Goal: Information Seeking & Learning: Learn about a topic

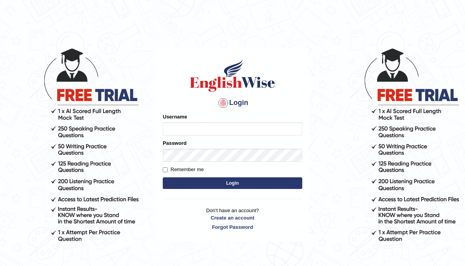
type input "peace_parramatta"
click at [166, 170] on input "Remember me" at bounding box center [165, 169] width 5 height 5
checkbox input "true"
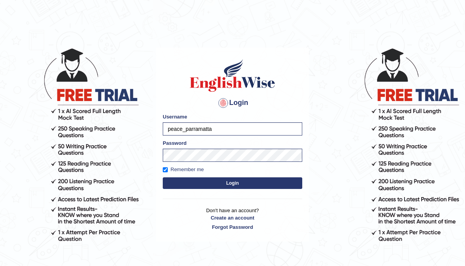
click at [221, 183] on button "Login" at bounding box center [232, 183] width 139 height 12
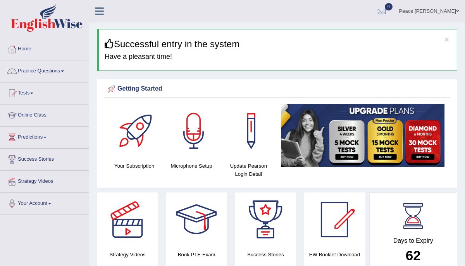
click at [189, 182] on div "Your Subscription Microphone Setup Update Pearson Login Detail" at bounding box center [277, 144] width 346 height 81
drag, startPoint x: 460, startPoint y: 115, endPoint x: 438, endPoint y: 149, distance: 40.5
drag, startPoint x: 462, startPoint y: 93, endPoint x: 440, endPoint y: 107, distance: 26.2
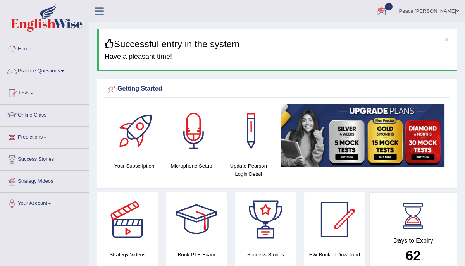
click at [158, 117] on div at bounding box center [137, 131] width 54 height 54
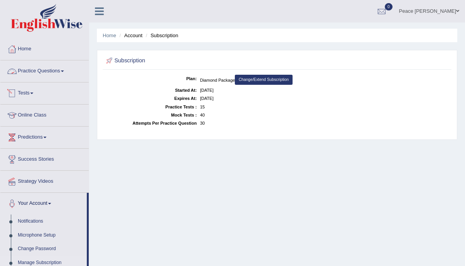
click at [51, 70] on link "Practice Questions" at bounding box center [44, 69] width 88 height 19
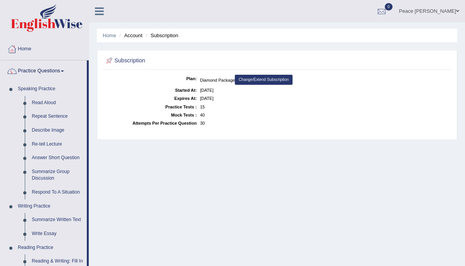
click at [52, 247] on link "Reading Practice" at bounding box center [50, 248] width 72 height 14
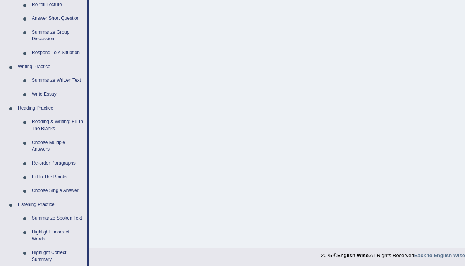
scroll to position [155, 0]
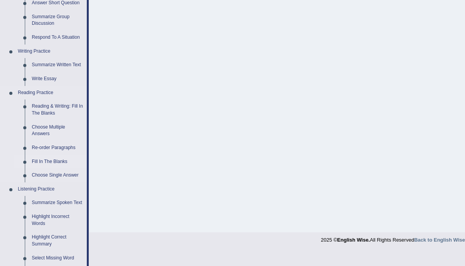
click at [57, 160] on link "Fill In The Blanks" at bounding box center [57, 162] width 58 height 14
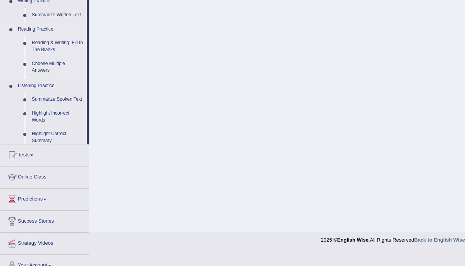
scroll to position [141, 0]
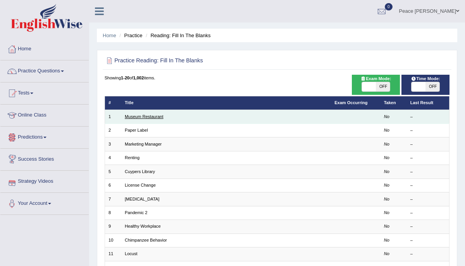
click at [147, 117] on link "Museum Restaurant" at bounding box center [144, 116] width 38 height 5
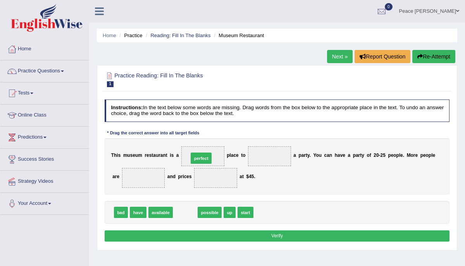
drag, startPoint x: 186, startPoint y: 212, endPoint x: 205, endPoint y: 149, distance: 66.2
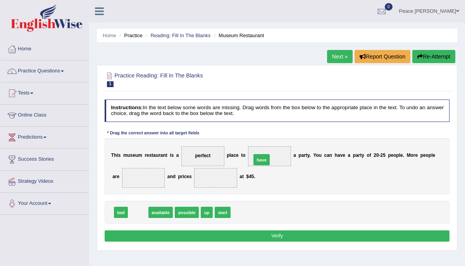
drag, startPoint x: 137, startPoint y: 213, endPoint x: 282, endPoint y: 151, distance: 157.9
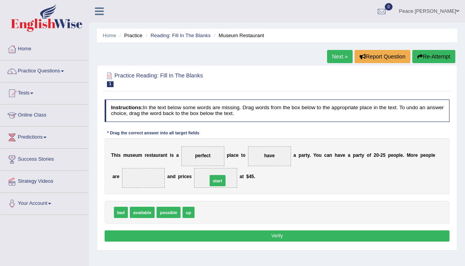
drag, startPoint x: 205, startPoint y: 211, endPoint x: 220, endPoint y: 174, distance: 40.3
drag, startPoint x: 207, startPoint y: 212, endPoint x: 206, endPoint y: 147, distance: 65.1
drag, startPoint x: 124, startPoint y: 213, endPoint x: 152, endPoint y: 176, distance: 46.6
click at [261, 238] on button "Verify" at bounding box center [277, 235] width 345 height 11
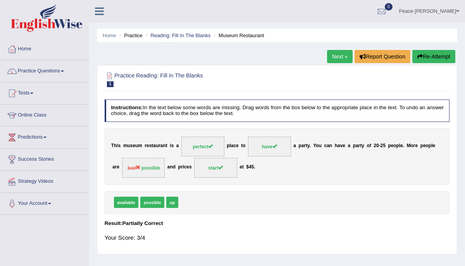
click at [328, 58] on link "Next »" at bounding box center [340, 56] width 26 height 13
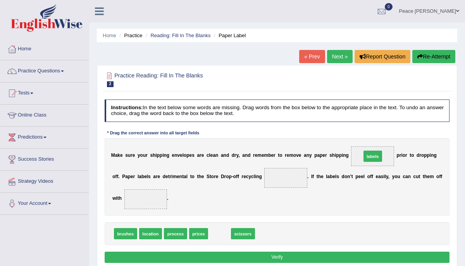
drag, startPoint x: 223, startPoint y: 233, endPoint x: 402, endPoint y: 143, distance: 201.1
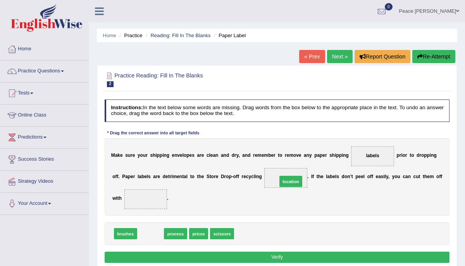
drag, startPoint x: 146, startPoint y: 233, endPoint x: 311, endPoint y: 171, distance: 176.1
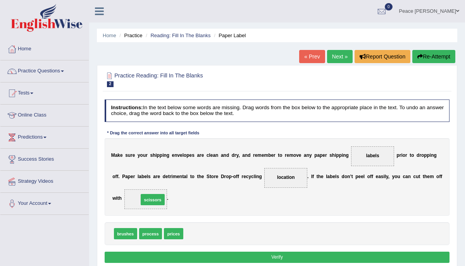
drag, startPoint x: 192, startPoint y: 232, endPoint x: 140, endPoint y: 193, distance: 65.8
click at [257, 261] on div "Instructions: In the text below some words are missing. Drag words from the box…" at bounding box center [277, 182] width 348 height 172
click at [261, 255] on button "Verify" at bounding box center [277, 257] width 345 height 11
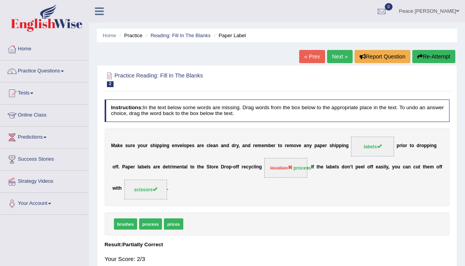
click at [340, 56] on link "Next »" at bounding box center [340, 56] width 26 height 13
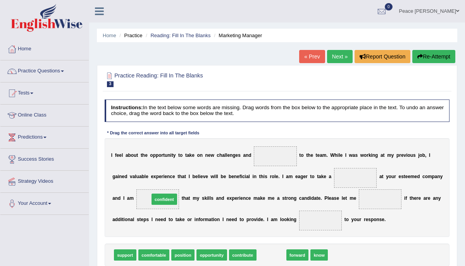
drag, startPoint x: 264, startPoint y: 254, endPoint x: 138, endPoint y: 189, distance: 141.9
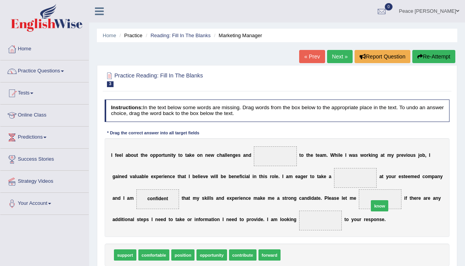
drag, startPoint x: 292, startPoint y: 253, endPoint x: 396, endPoint y: 195, distance: 119.0
drag, startPoint x: 270, startPoint y: 254, endPoint x: 338, endPoint y: 219, distance: 76.7
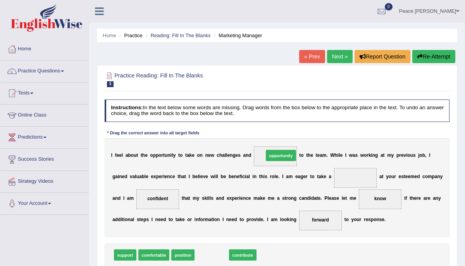
drag, startPoint x: 212, startPoint y: 254, endPoint x: 293, endPoint y: 137, distance: 142.5
click at [293, 137] on div "Instructions: In the text below some words are missing. Drag words from the box…" at bounding box center [277, 192] width 348 height 193
drag, startPoint x: 212, startPoint y: 256, endPoint x: 289, endPoint y: 139, distance: 140.6
click at [289, 139] on div "Instructions: In the text below some words are missing. Drag words from the box…" at bounding box center [277, 192] width 348 height 193
drag, startPoint x: 126, startPoint y: 256, endPoint x: 248, endPoint y: 180, distance: 143.4
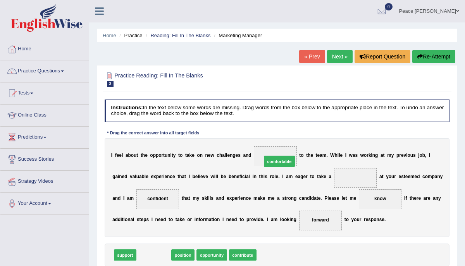
drag, startPoint x: 164, startPoint y: 255, endPoint x: 312, endPoint y: 144, distance: 184.3
drag, startPoint x: 148, startPoint y: 256, endPoint x: 305, endPoint y: 141, distance: 194.2
drag, startPoint x: 153, startPoint y: 257, endPoint x: 304, endPoint y: 144, distance: 187.9
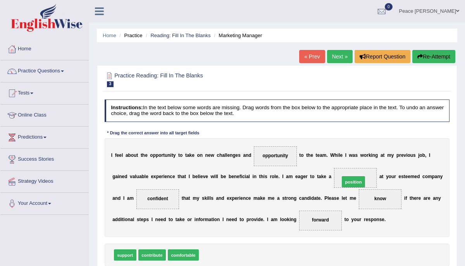
drag, startPoint x: 210, startPoint y: 252, endPoint x: 375, endPoint y: 166, distance: 186.8
drag, startPoint x: 459, startPoint y: 132, endPoint x: 454, endPoint y: 158, distance: 26.4
click at [454, 159] on div "Home Practice Reading: Fill In The Blanks Marketing Manager « Prev Next » Repor…" at bounding box center [277, 193] width 376 height 387
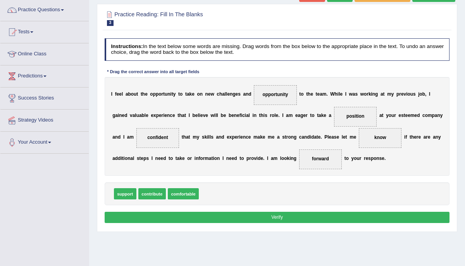
scroll to position [62, 0]
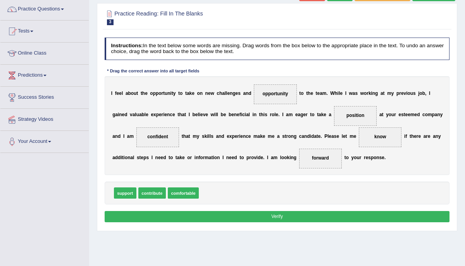
click at [277, 216] on button "Verify" at bounding box center [277, 216] width 345 height 11
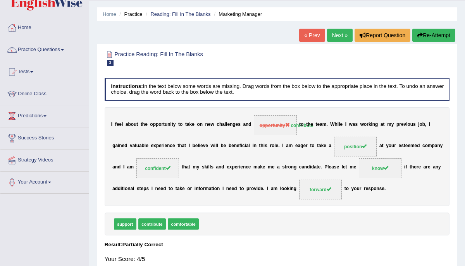
scroll to position [15, 0]
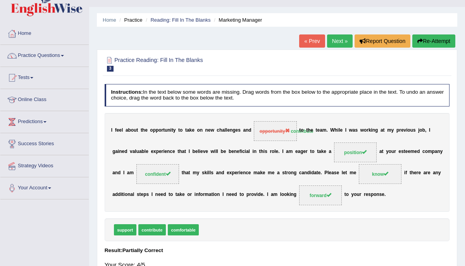
click at [337, 38] on link "Next »" at bounding box center [340, 40] width 26 height 13
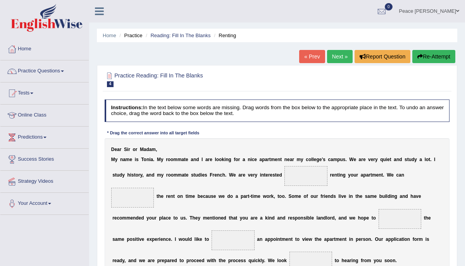
click at [459, 122] on div "Home Practice Reading: Fill In The Blanks Renting « Prev Next » Report Question…" at bounding box center [277, 193] width 376 height 387
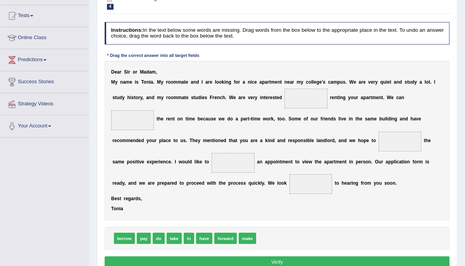
scroll to position [93, 0]
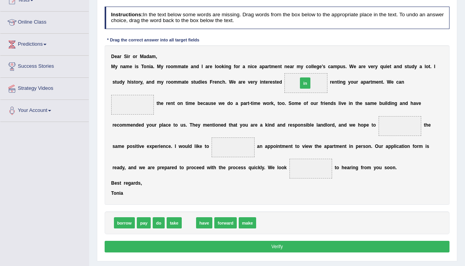
drag, startPoint x: 189, startPoint y: 224, endPoint x: 326, endPoint y: 60, distance: 214.0
click at [326, 60] on div "Instructions: In the text below some words are missing. Drag words from the box…" at bounding box center [277, 130] width 348 height 254
drag, startPoint x: 191, startPoint y: 222, endPoint x: 333, endPoint y: 56, distance: 217.9
click at [333, 56] on div "Instructions: In the text below some words are missing. Drag words from the box…" at bounding box center [277, 130] width 348 height 254
drag, startPoint x: 188, startPoint y: 220, endPoint x: 316, endPoint y: 58, distance: 206.5
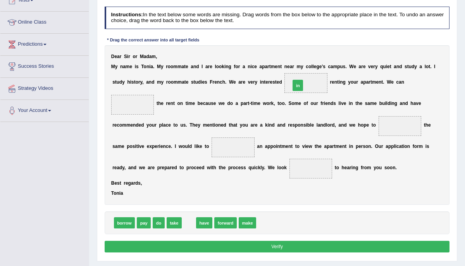
click at [316, 58] on div "Instructions: In the text below some words are missing. Drag words from the box…" at bounding box center [277, 130] width 348 height 254
drag, startPoint x: 187, startPoint y: 224, endPoint x: 336, endPoint y: 55, distance: 224.7
click at [336, 55] on div "Instructions: In the text below some words are missing. Drag words from the box…" at bounding box center [277, 130] width 348 height 254
drag, startPoint x: 146, startPoint y: 223, endPoint x: 141, endPoint y: 82, distance: 141.1
click at [141, 82] on div "Instructions: In the text below some words are missing. Drag words from the box…" at bounding box center [277, 130] width 348 height 254
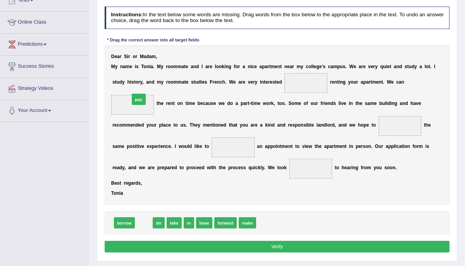
drag, startPoint x: 145, startPoint y: 223, endPoint x: 139, endPoint y: 77, distance: 145.8
click at [139, 77] on div "Instructions: In the text below some words are missing. Drag words from the box…" at bounding box center [277, 130] width 348 height 254
drag, startPoint x: 176, startPoint y: 224, endPoint x: 142, endPoint y: 83, distance: 145.3
click at [142, 83] on div "Instructions: In the text below some words are missing. Drag words from the box…" at bounding box center [277, 130] width 348 height 254
drag, startPoint x: 205, startPoint y: 222, endPoint x: 441, endPoint y: 104, distance: 264.0
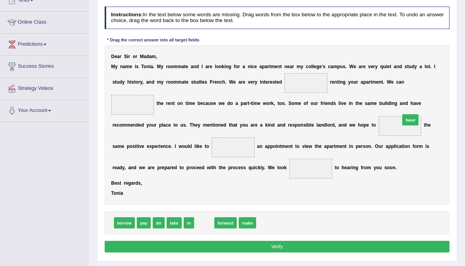
click at [441, 104] on div "Instructions: In the text below some words are missing. Drag words from the box…" at bounding box center [277, 130] width 348 height 254
drag, startPoint x: 176, startPoint y: 224, endPoint x: 444, endPoint y: 103, distance: 293.8
click at [444, 103] on div "Instructions: In the text below some words are missing. Drag words from the box…" at bounding box center [277, 130] width 348 height 254
drag, startPoint x: 188, startPoint y: 223, endPoint x: 330, endPoint y: 59, distance: 216.7
click at [330, 59] on div "Instructions: In the text below some words are missing. Drag words from the box…" at bounding box center [277, 130] width 348 height 254
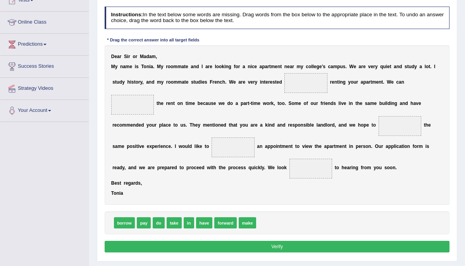
click at [308, 84] on span at bounding box center [305, 83] width 43 height 20
drag, startPoint x: 190, startPoint y: 222, endPoint x: 328, endPoint y: 61, distance: 212.3
click at [328, 60] on div "Instructions: In the text below some words are missing. Drag words from the box…" at bounding box center [277, 130] width 348 height 254
drag, startPoint x: 187, startPoint y: 223, endPoint x: 312, endPoint y: 84, distance: 186.5
drag, startPoint x: 145, startPoint y: 222, endPoint x: 138, endPoint y: 102, distance: 119.5
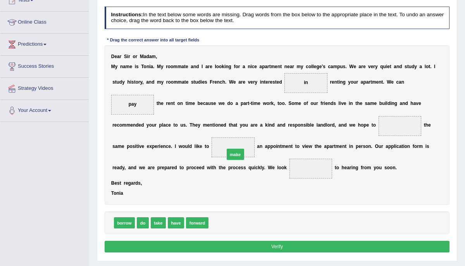
drag, startPoint x: 218, startPoint y: 220, endPoint x: 237, endPoint y: 139, distance: 82.8
drag, startPoint x: 199, startPoint y: 225, endPoint x: 318, endPoint y: 163, distance: 133.7
click at [275, 244] on button "Verify" at bounding box center [277, 246] width 345 height 11
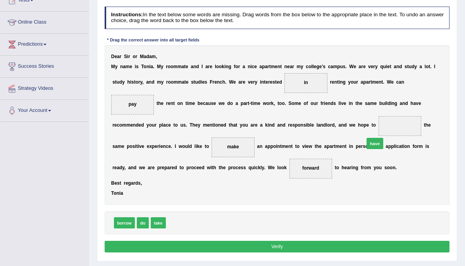
drag, startPoint x: 176, startPoint y: 222, endPoint x: 409, endPoint y: 128, distance: 251.7
click at [274, 249] on button "Verify" at bounding box center [277, 246] width 345 height 11
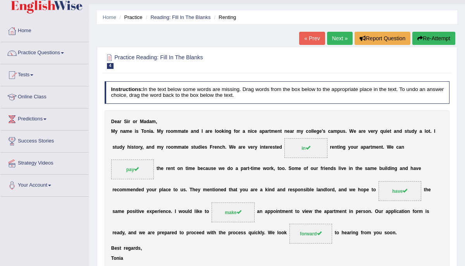
scroll to position [17, 0]
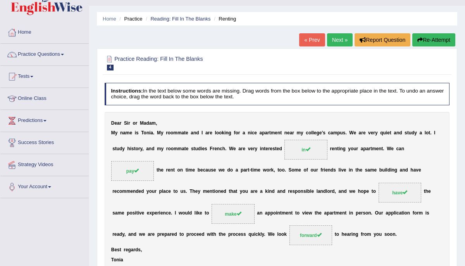
click at [335, 38] on link "Next »" at bounding box center [340, 39] width 26 height 13
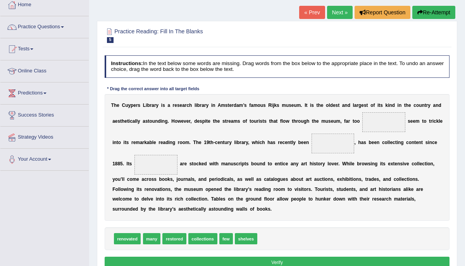
scroll to position [46, 0]
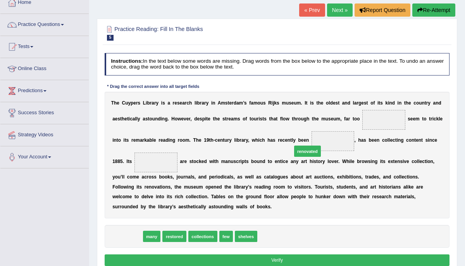
drag, startPoint x: 135, startPoint y: 236, endPoint x: 344, endPoint y: 136, distance: 231.6
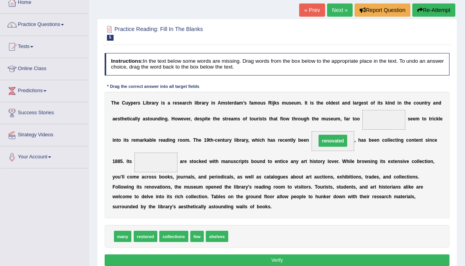
click at [344, 136] on span "renovated" at bounding box center [332, 141] width 29 height 12
drag, startPoint x: 220, startPoint y: 237, endPoint x: 142, endPoint y: 148, distance: 118.3
drag, startPoint x: 164, startPoint y: 161, endPoint x: 291, endPoint y: 134, distance: 129.9
click at [291, 134] on div "T h e C u y p e r s L i b r a r y i s a r e s e a r c h l i b r a r y i n A m s…" at bounding box center [277, 155] width 345 height 127
drag, startPoint x: 155, startPoint y: 160, endPoint x: 391, endPoint y: 117, distance: 240.2
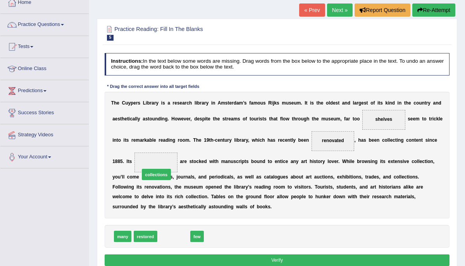
drag, startPoint x: 180, startPoint y: 235, endPoint x: 159, endPoint y: 162, distance: 75.8
click at [272, 259] on button "Verify" at bounding box center [277, 259] width 345 height 11
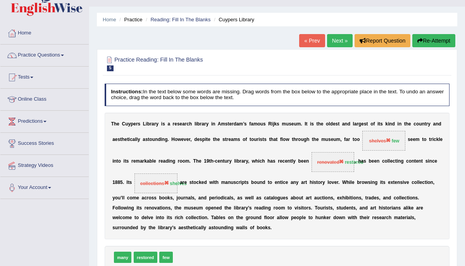
scroll to position [15, 0]
click at [339, 41] on link "Next »" at bounding box center [340, 40] width 26 height 13
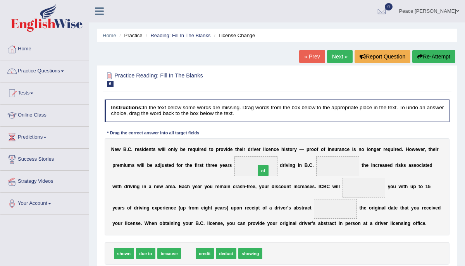
drag, startPoint x: 190, startPoint y: 252, endPoint x: 277, endPoint y: 155, distance: 130.8
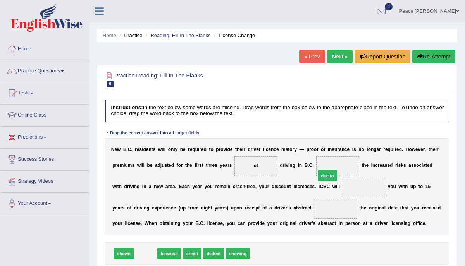
drag, startPoint x: 149, startPoint y: 251, endPoint x: 363, endPoint y: 160, distance: 232.5
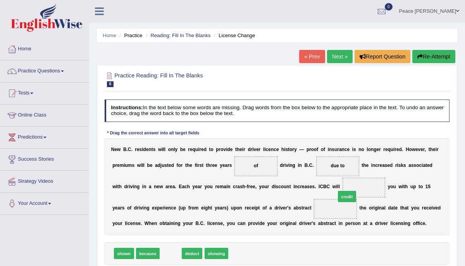
drag, startPoint x: 173, startPoint y: 253, endPoint x: 380, endPoint y: 186, distance: 217.7
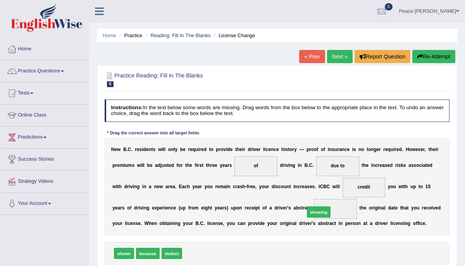
drag, startPoint x: 200, startPoint y: 253, endPoint x: 344, endPoint y: 204, distance: 152.5
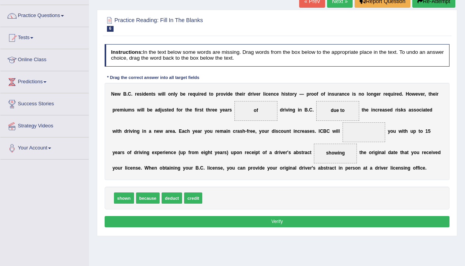
scroll to position [62, 0]
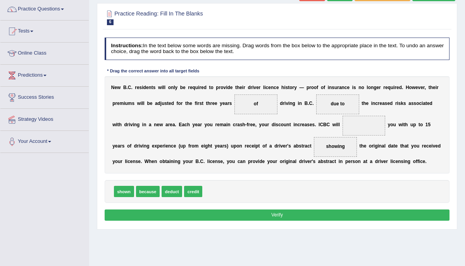
click at [275, 212] on button "Verify" at bounding box center [277, 215] width 345 height 11
drag, startPoint x: 173, startPoint y: 190, endPoint x: 380, endPoint y: 124, distance: 217.4
click at [284, 212] on button "Verify" at bounding box center [277, 215] width 345 height 11
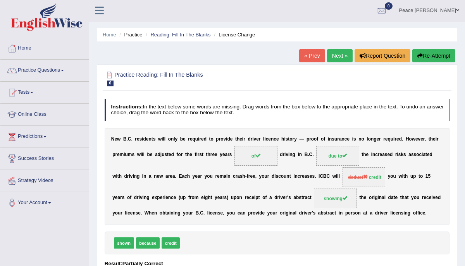
scroll to position [0, 0]
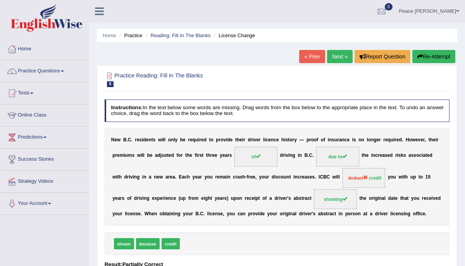
click at [335, 57] on link "Next »" at bounding box center [340, 56] width 26 height 13
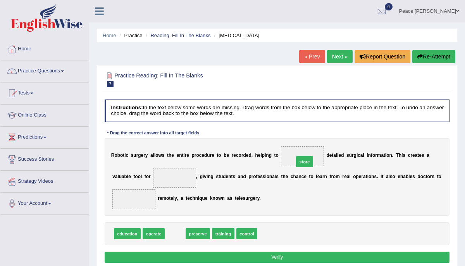
drag, startPoint x: 174, startPoint y: 236, endPoint x: 327, endPoint y: 151, distance: 174.7
click at [326, 151] on div "R o b o t i c s u r g e r y a l l o w s t h e e n t i r e p r o c e d u r e t o…" at bounding box center [277, 176] width 345 height 77
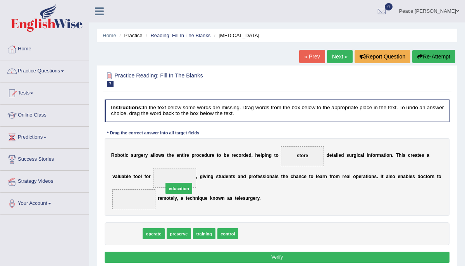
drag, startPoint x: 130, startPoint y: 234, endPoint x: 191, endPoint y: 181, distance: 80.7
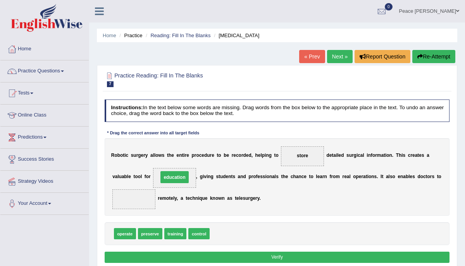
click at [191, 181] on span "education" at bounding box center [174, 178] width 43 height 20
drag, startPoint x: 129, startPoint y: 232, endPoint x: 148, endPoint y: 196, distance: 40.7
click at [148, 196] on span "operate" at bounding box center [133, 199] width 43 height 20
click at [260, 258] on button "Verify" at bounding box center [277, 257] width 345 height 11
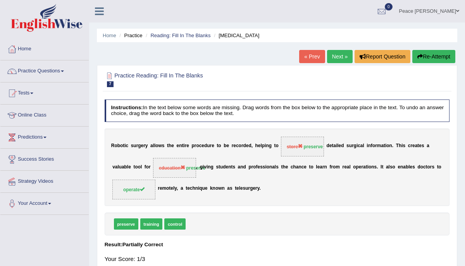
click at [339, 58] on link "Next »" at bounding box center [340, 56] width 26 height 13
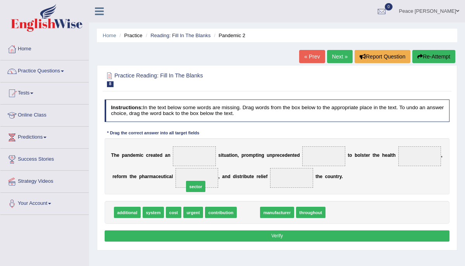
drag, startPoint x: 250, startPoint y: 213, endPoint x: 188, endPoint y: 183, distance: 68.9
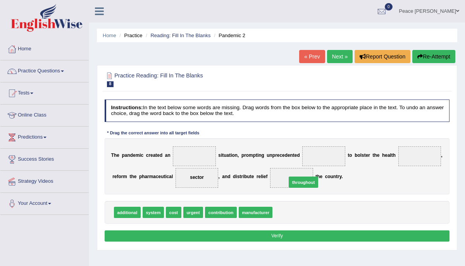
drag, startPoint x: 289, startPoint y: 210, endPoint x: 301, endPoint y: 173, distance: 39.2
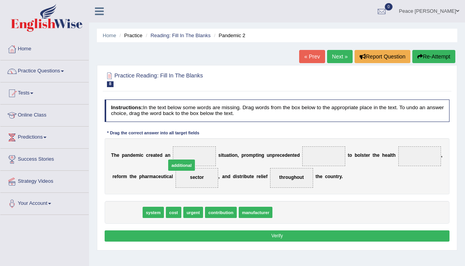
drag, startPoint x: 135, startPoint y: 212, endPoint x: 200, endPoint y: 157, distance: 85.5
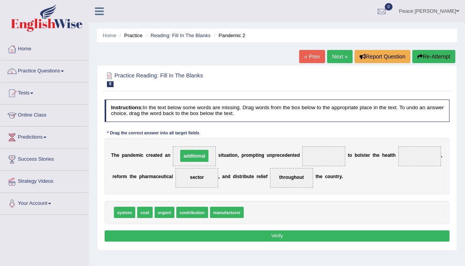
click at [200, 157] on span "additional" at bounding box center [194, 156] width 28 height 12
drag, startPoint x: 129, startPoint y: 215, endPoint x: 438, endPoint y: 156, distance: 315.3
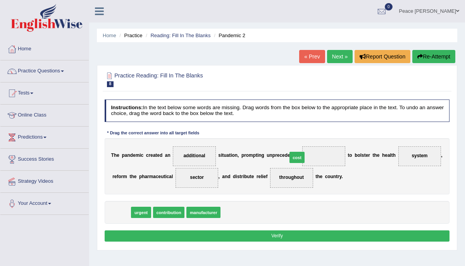
drag, startPoint x: 122, startPoint y: 212, endPoint x: 330, endPoint y: 152, distance: 216.6
click at [330, 152] on span "cost" at bounding box center [324, 156] width 16 height 12
click at [287, 234] on button "Verify" at bounding box center [277, 235] width 345 height 11
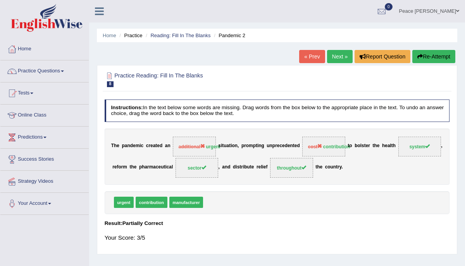
click at [335, 57] on link "Next »" at bounding box center [340, 56] width 26 height 13
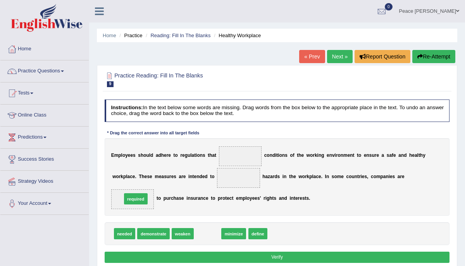
drag, startPoint x: 210, startPoint y: 232, endPoint x: 125, endPoint y: 191, distance: 93.9
click at [125, 191] on span "required" at bounding box center [132, 199] width 43 height 20
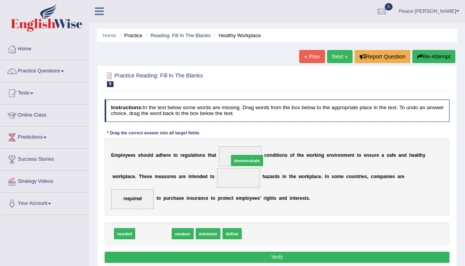
drag, startPoint x: 150, startPoint y: 232, endPoint x: 260, endPoint y: 146, distance: 139.6
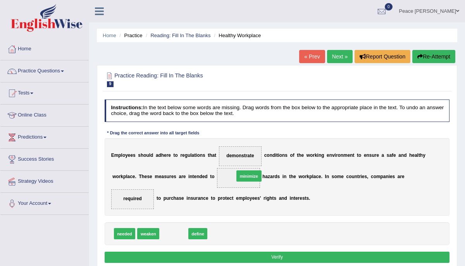
drag, startPoint x: 174, startPoint y: 234, endPoint x: 262, endPoint y: 166, distance: 111.3
click at [262, 166] on div "E m p l o y e e s s h o u l d a d h e r e t o r e g u l a t i o n s t h a t c o…" at bounding box center [277, 176] width 345 height 77
drag, startPoint x: 177, startPoint y: 233, endPoint x: 256, endPoint y: 141, distance: 121.4
click at [301, 254] on button "Verify" at bounding box center [277, 257] width 345 height 11
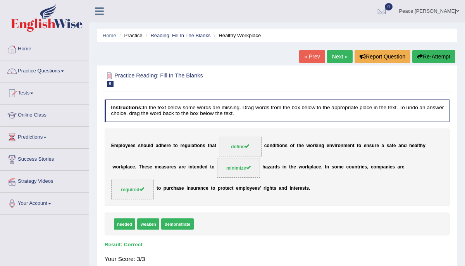
click at [339, 57] on link "Next »" at bounding box center [340, 56] width 26 height 13
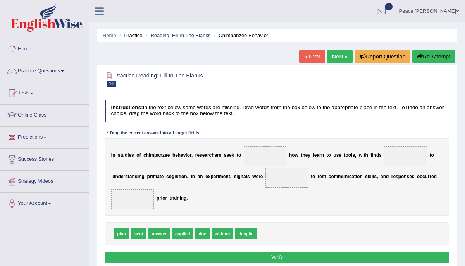
click at [240, 154] on b "o" at bounding box center [239, 155] width 3 height 5
drag, startPoint x: 163, startPoint y: 232, endPoint x: 285, endPoint y: 146, distance: 149.1
click at [285, 146] on div "I n s t u d i e s o f c h i m p a n z e e b e h a v i o r , r e s e a r c h e r…" at bounding box center [277, 176] width 345 height 77
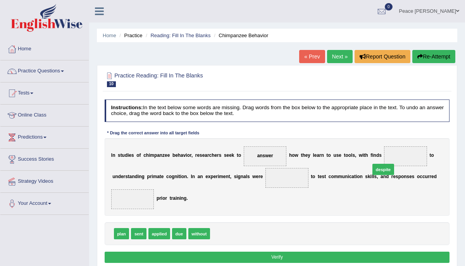
drag, startPoint x: 222, startPoint y: 235, endPoint x: 408, endPoint y: 160, distance: 199.5
drag, startPoint x: 138, startPoint y: 234, endPoint x: 298, endPoint y: 178, distance: 169.2
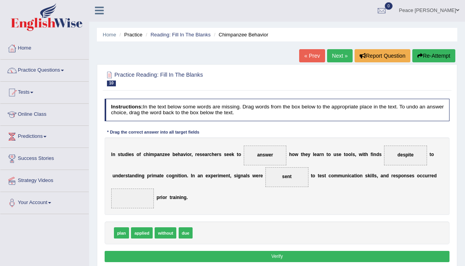
scroll to position [4, 0]
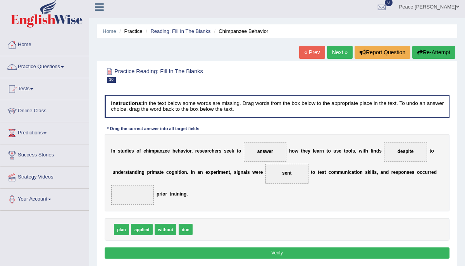
click at [122, 207] on div "I n s t u d i e s o f c h i m p a n z e e b e h a v i o r , r e s e a r c h e r…" at bounding box center [277, 172] width 345 height 77
click at [121, 205] on div "I n s t u d i e s o f c h i m p a n z e e b e h a v i o r , r e s e a r c h e r…" at bounding box center [277, 172] width 345 height 77
drag, startPoint x: 184, startPoint y: 229, endPoint x: 174, endPoint y: 215, distance: 17.4
drag, startPoint x: 157, startPoint y: 232, endPoint x: 124, endPoint y: 198, distance: 47.9
click at [281, 252] on button "Verify" at bounding box center [277, 253] width 345 height 11
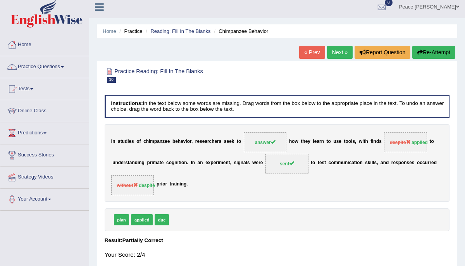
click at [340, 51] on link "Next »" at bounding box center [340, 52] width 26 height 13
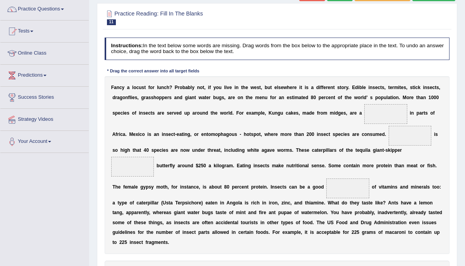
scroll to position [77, 0]
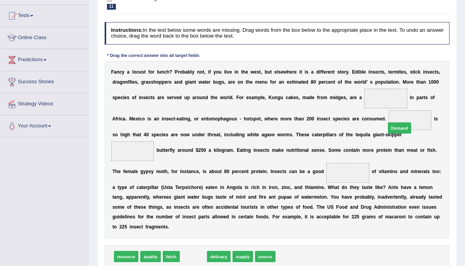
drag, startPoint x: 197, startPoint y: 256, endPoint x: 438, endPoint y: 105, distance: 284.6
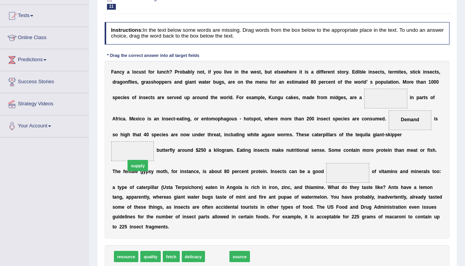
drag, startPoint x: 218, startPoint y: 257, endPoint x: 125, endPoint y: 149, distance: 142.8
drag, startPoint x: 216, startPoint y: 255, endPoint x: 359, endPoint y: 161, distance: 171.8
click at [359, 161] on div "F a n c y a l o c u s t f o r l u n c h ? P r o b a b l y n o t , i f y o u l i…" at bounding box center [277, 150] width 345 height 178
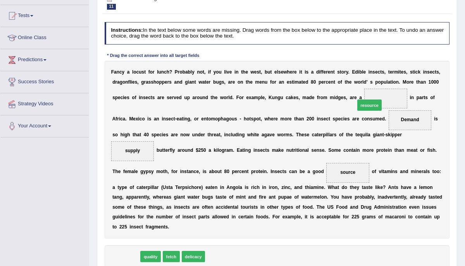
drag, startPoint x: 130, startPoint y: 255, endPoint x: 416, endPoint y: 77, distance: 337.0
click at [416, 77] on div "Instructions: In the text below some words are missing. Drag words from the box…" at bounding box center [277, 155] width 348 height 272
click at [397, 95] on span at bounding box center [385, 99] width 43 height 20
drag, startPoint x: 130, startPoint y: 258, endPoint x: 397, endPoint y: 93, distance: 314.4
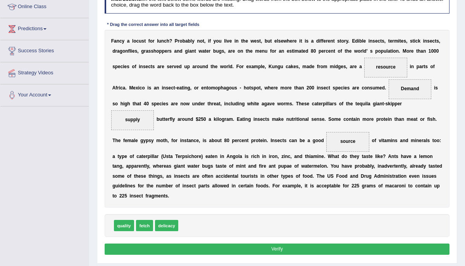
scroll to position [124, 0]
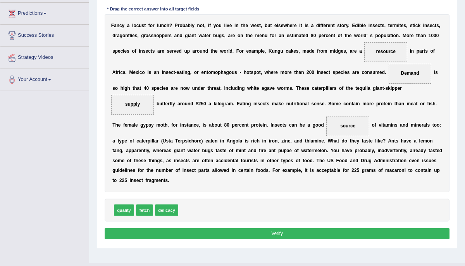
click at [287, 233] on button "Verify" at bounding box center [277, 233] width 345 height 11
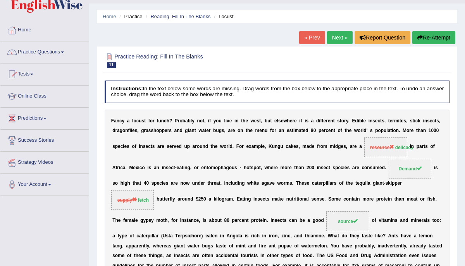
scroll to position [15, 0]
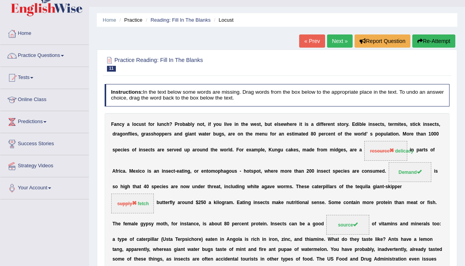
click at [342, 43] on link "Next »" at bounding box center [340, 40] width 26 height 13
